Goal: Task Accomplishment & Management: Use online tool/utility

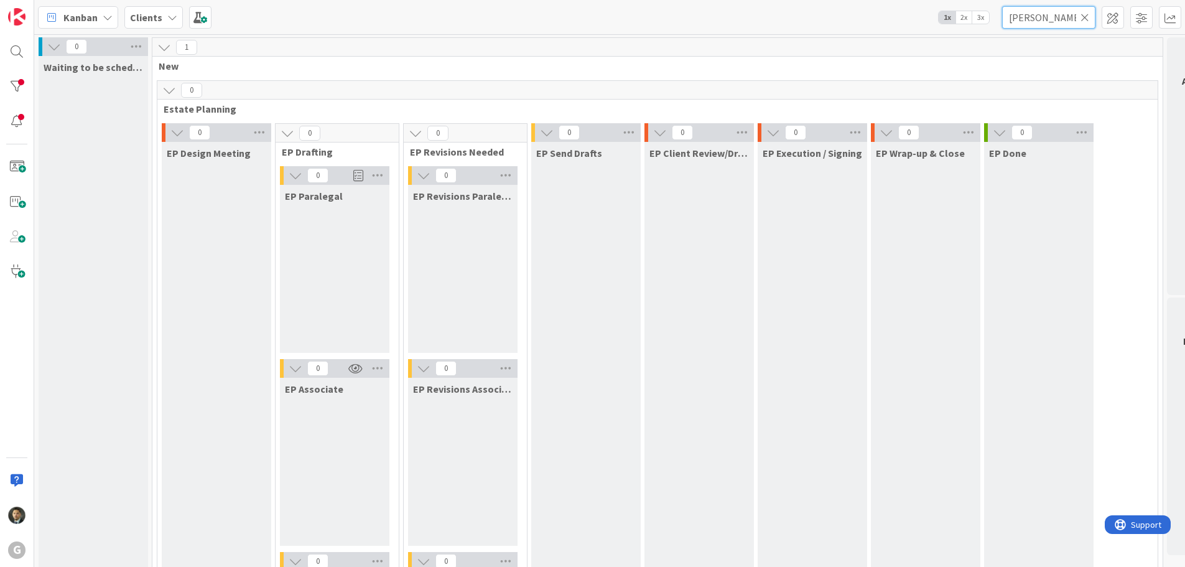
drag, startPoint x: 1060, startPoint y: 24, endPoint x: 954, endPoint y: 25, distance: 106.4
click at [954, 25] on div "Kanban Clients 1x 2x 3x [PERSON_NAME]" at bounding box center [609, 17] width 1151 height 34
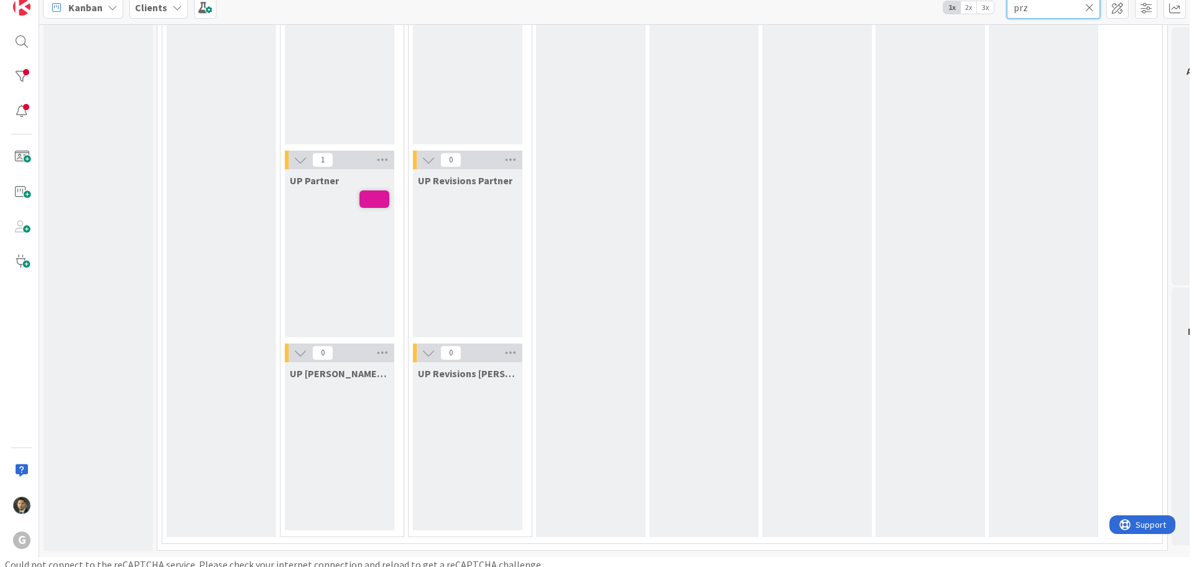
scroll to position [15, 0]
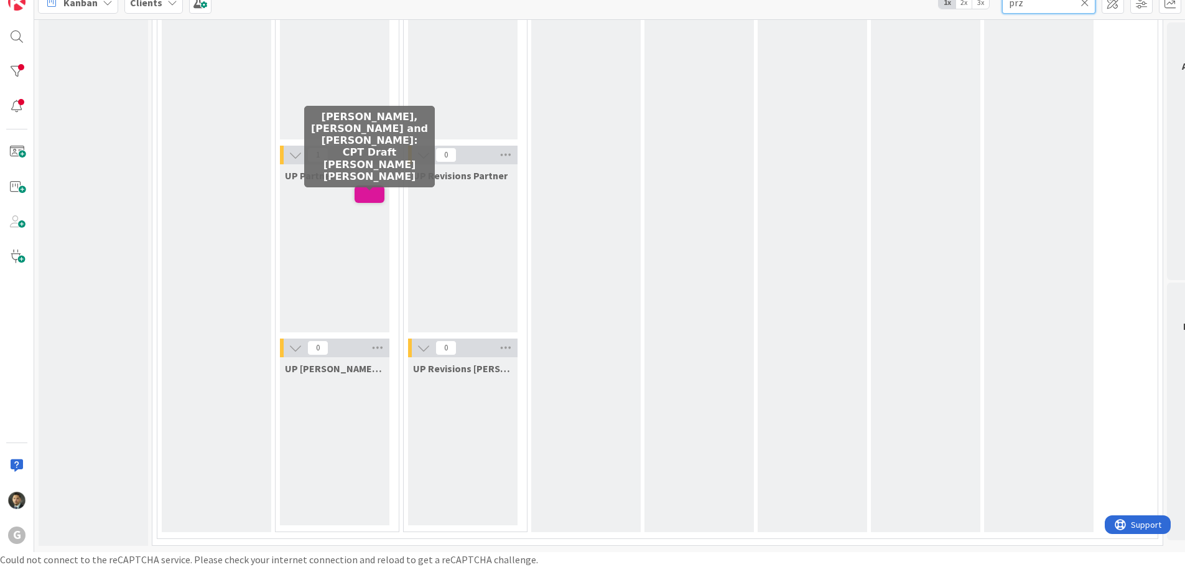
type input "prz"
click at [379, 189] on span at bounding box center [370, 193] width 30 height 17
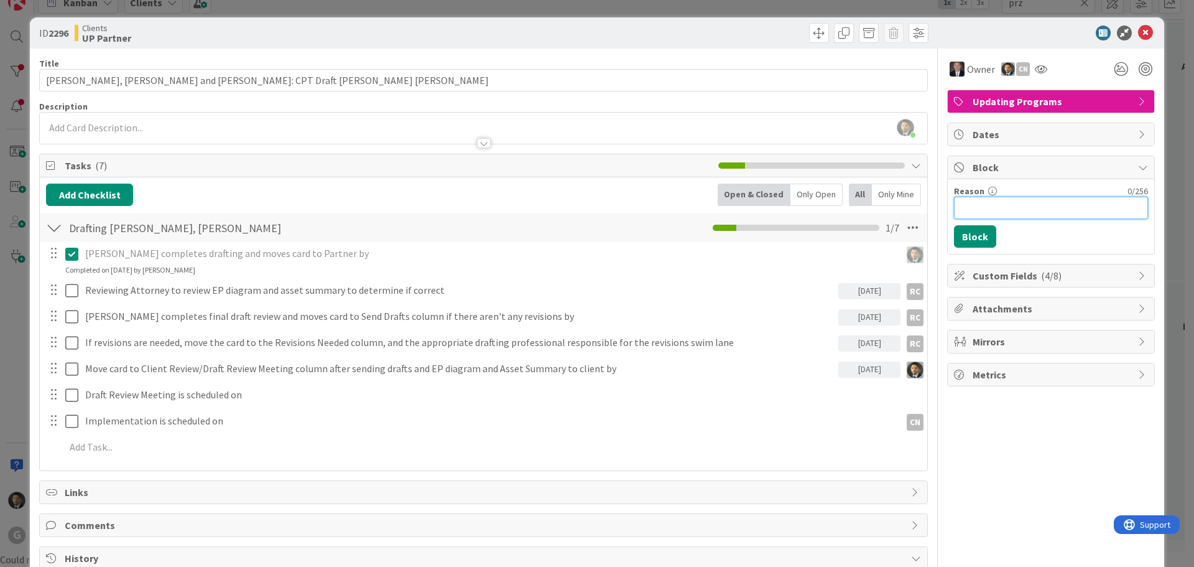
click at [976, 209] on input "Reason" at bounding box center [1051, 208] width 194 height 22
type input "Draft review on hold until clients return from travelling in several months."
click at [966, 236] on button "Block" at bounding box center [975, 236] width 42 height 22
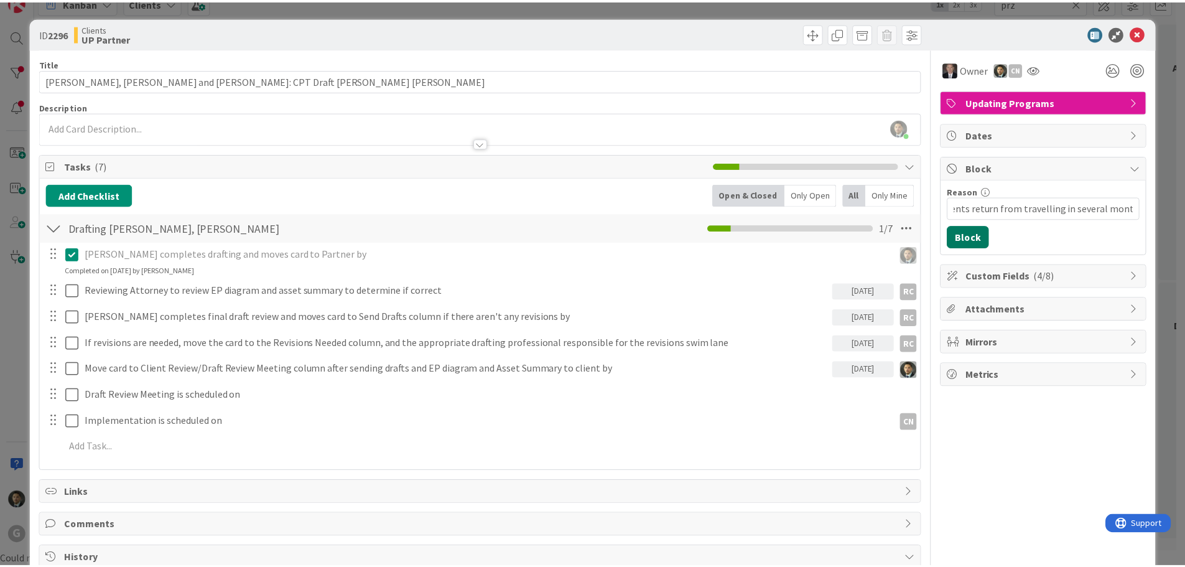
scroll to position [0, 0]
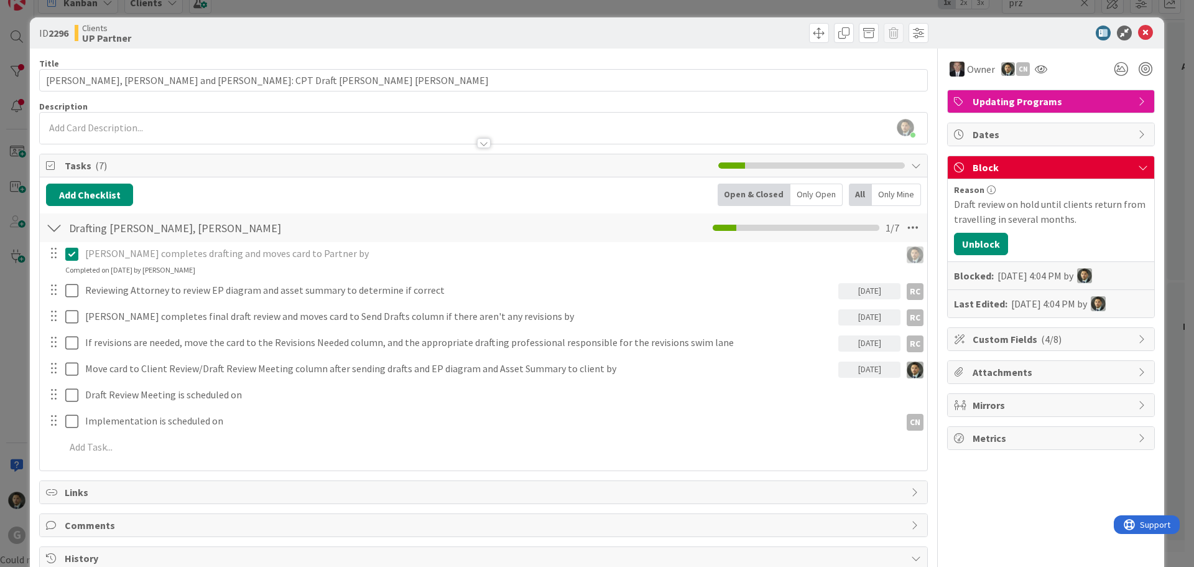
click at [876, 10] on div "ID 2296 Clients UP Partner Title 54 / 128 [PERSON_NAME] and [PERSON_NAME]: CPT …" at bounding box center [597, 283] width 1194 height 567
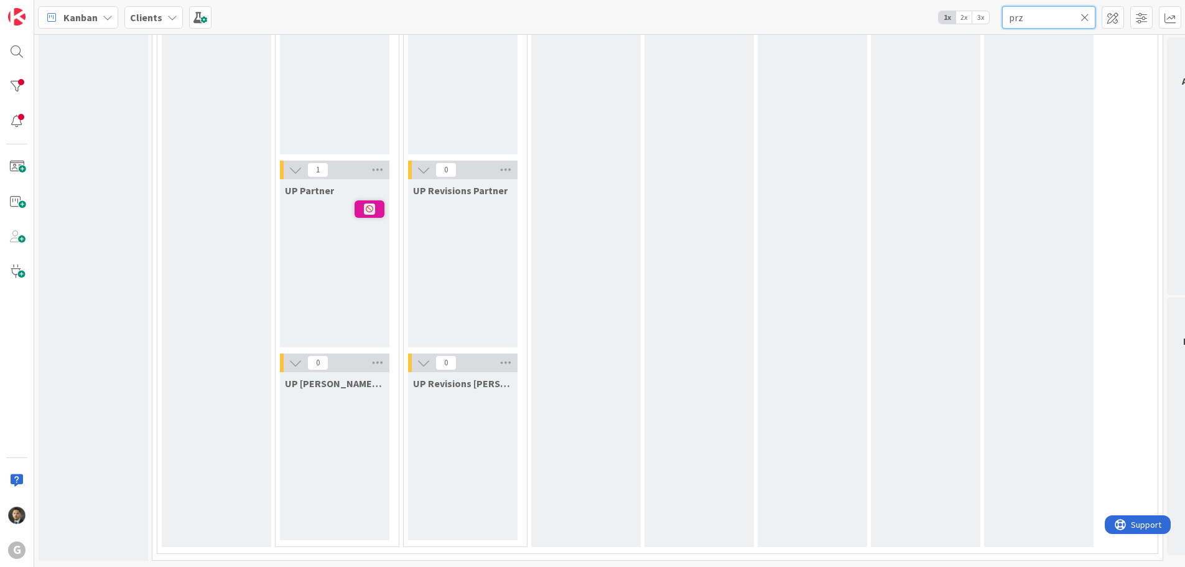
drag, startPoint x: 1023, startPoint y: 4, endPoint x: 998, endPoint y: 6, distance: 25.6
click at [998, 6] on div "Kanban Clients 1x 2x 3x prz" at bounding box center [609, 17] width 1151 height 34
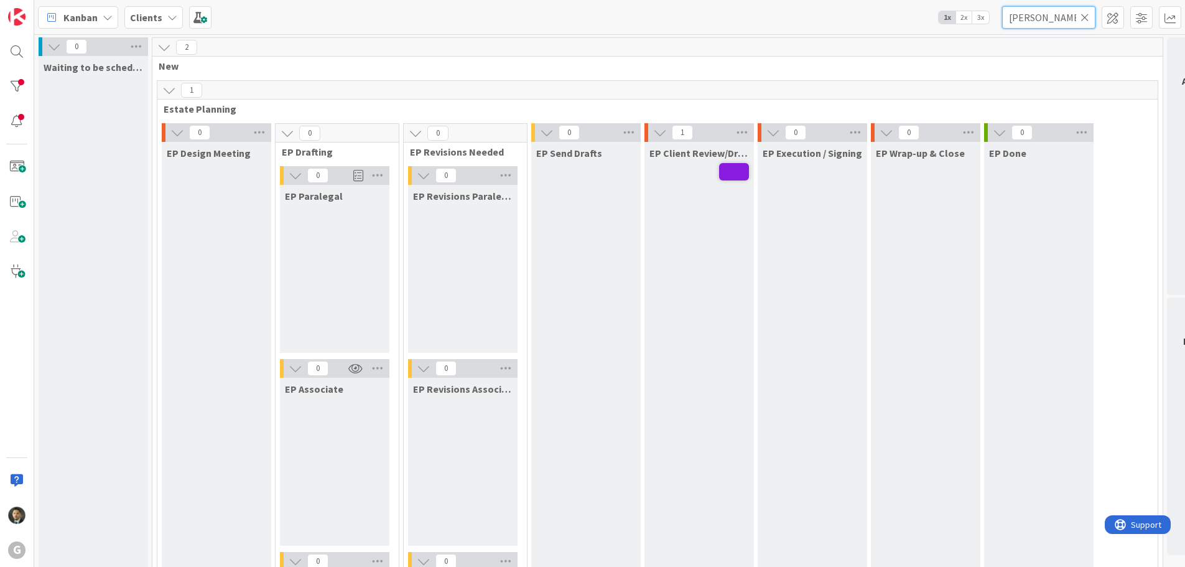
type input "[PERSON_NAME]"
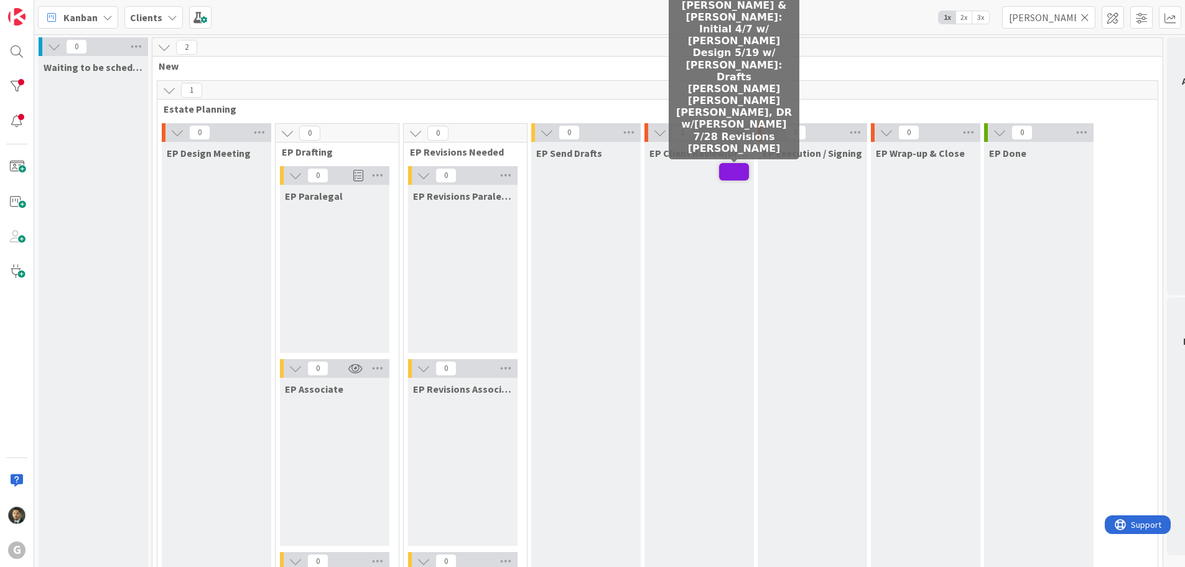
click at [724, 172] on span at bounding box center [734, 171] width 30 height 17
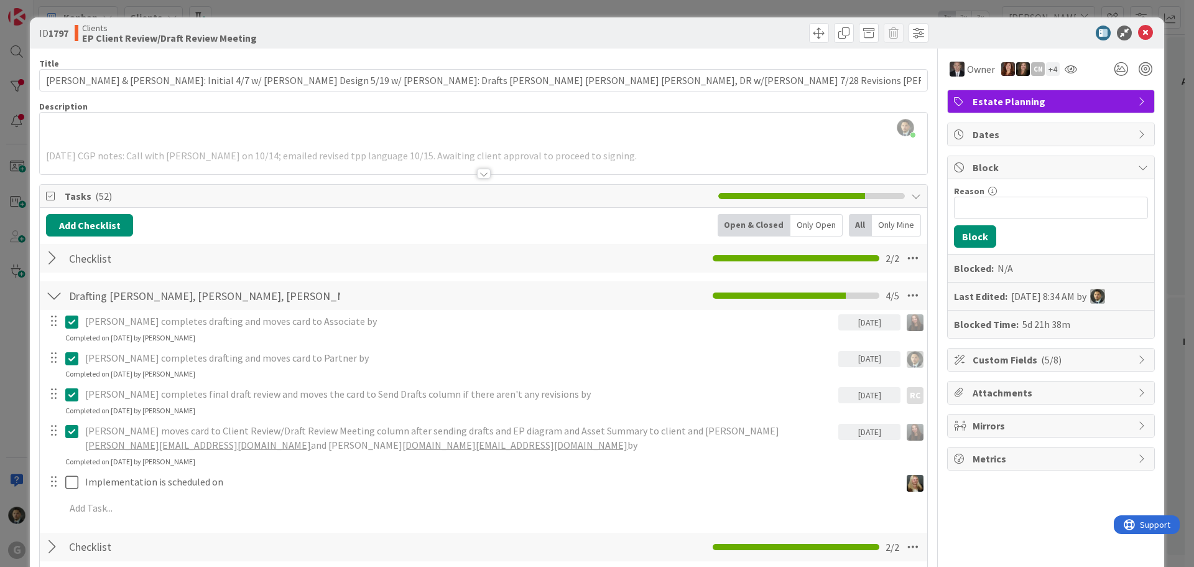
click at [477, 174] on div at bounding box center [484, 174] width 14 height 10
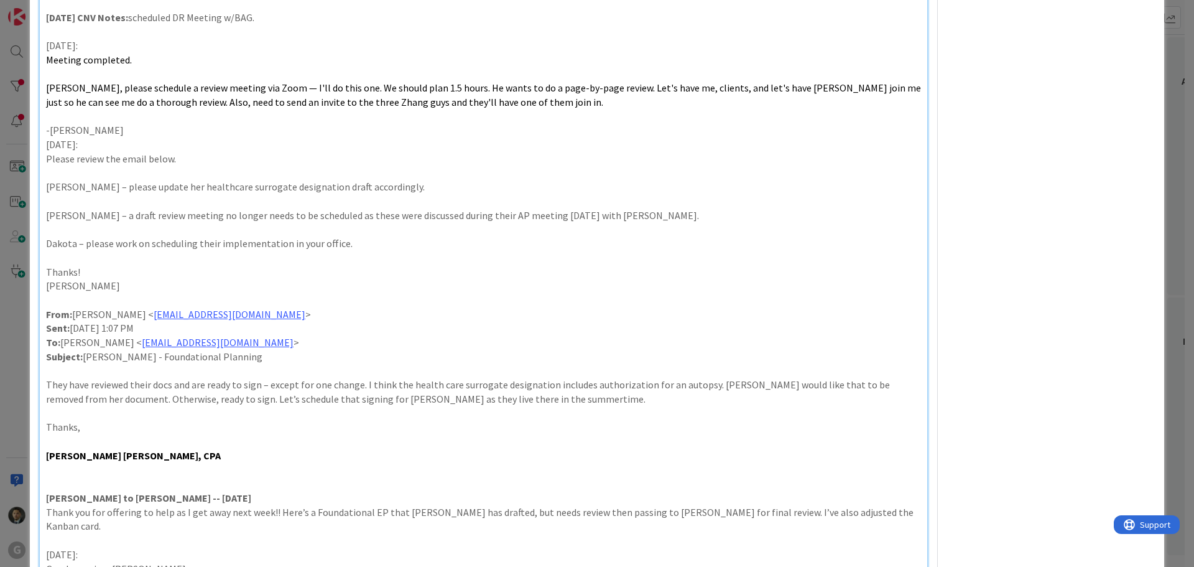
scroll to position [1617, 0]
